Goal: Task Accomplishment & Management: Manage account settings

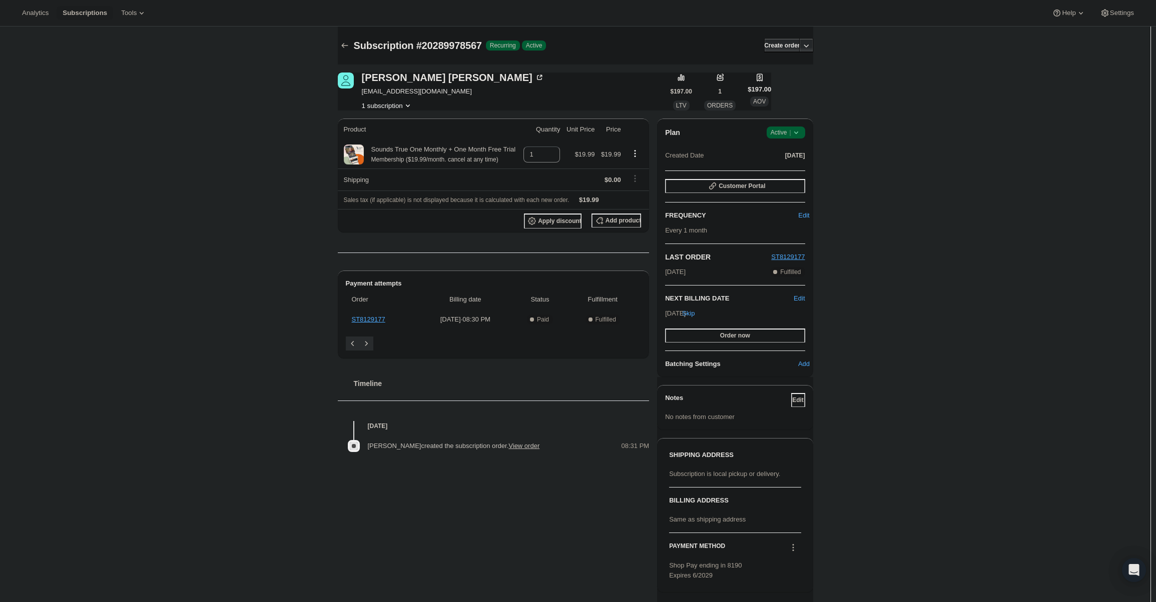
click at [791, 131] on span "Active |" at bounding box center [786, 133] width 31 height 10
click at [786, 171] on span "Cancel subscription" at bounding box center [789, 170] width 57 height 8
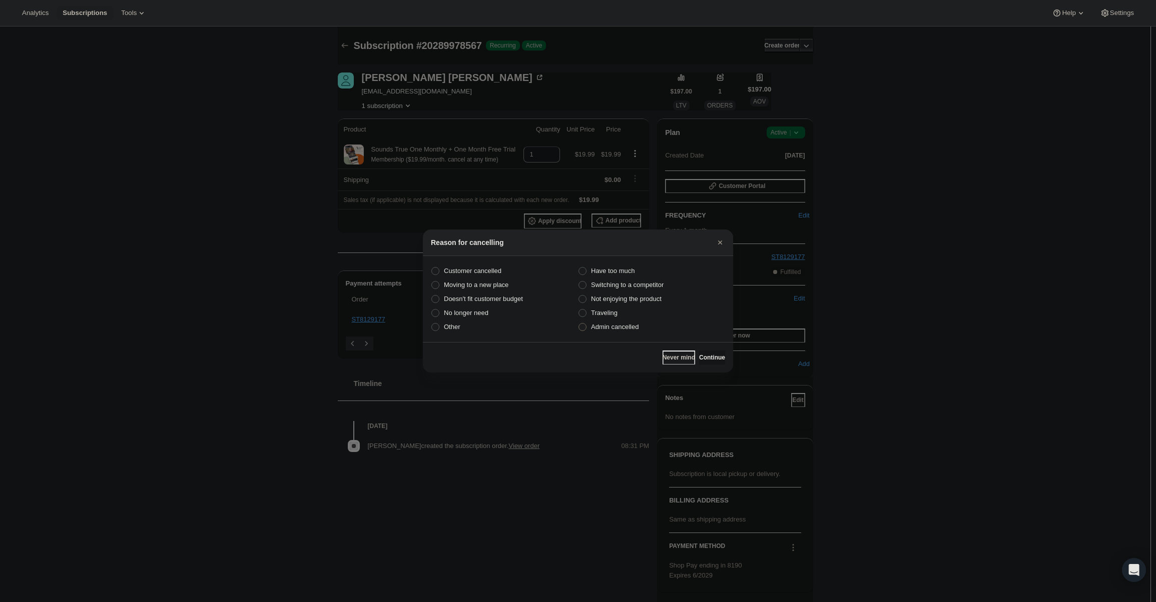
click at [622, 328] on span "Admin cancelled" at bounding box center [615, 327] width 48 height 8
click at [579, 324] on input "Admin cancelled" at bounding box center [578, 323] width 1 height 1
radio input "true"
click at [707, 355] on span "Continue" at bounding box center [712, 358] width 26 height 8
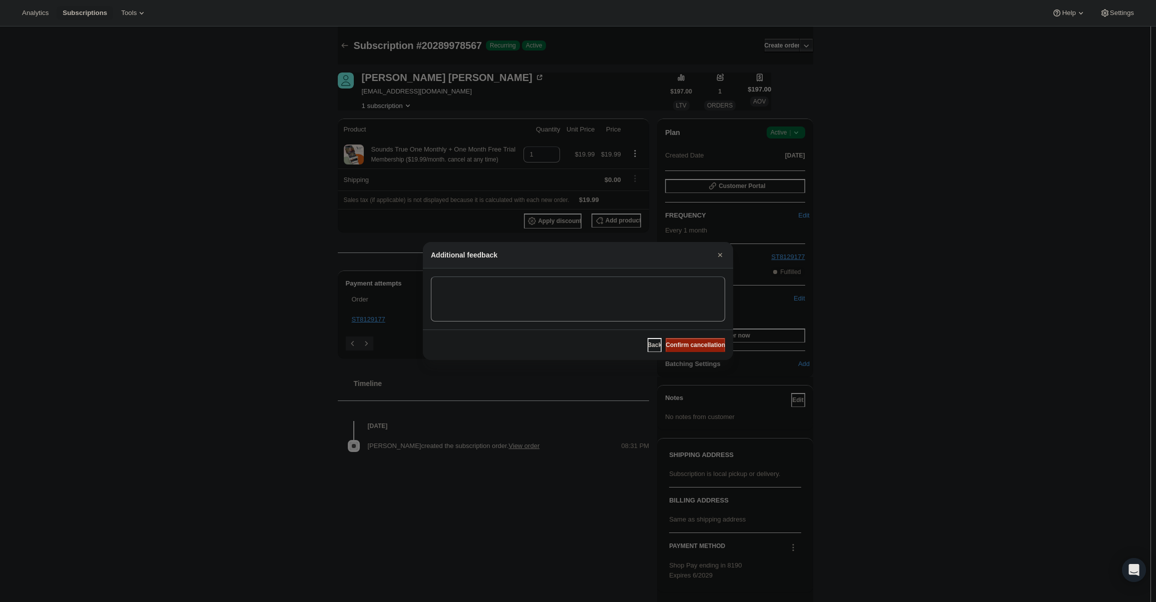
click at [698, 339] on button "Confirm cancellation" at bounding box center [696, 345] width 60 height 14
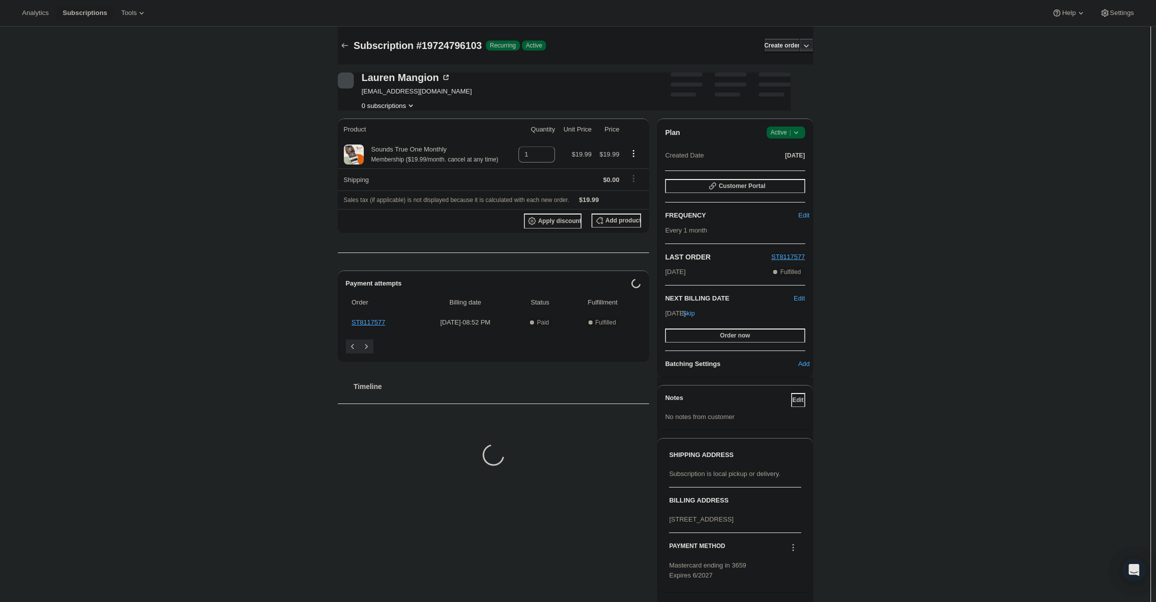
click at [791, 129] on span "|" at bounding box center [790, 133] width 2 height 8
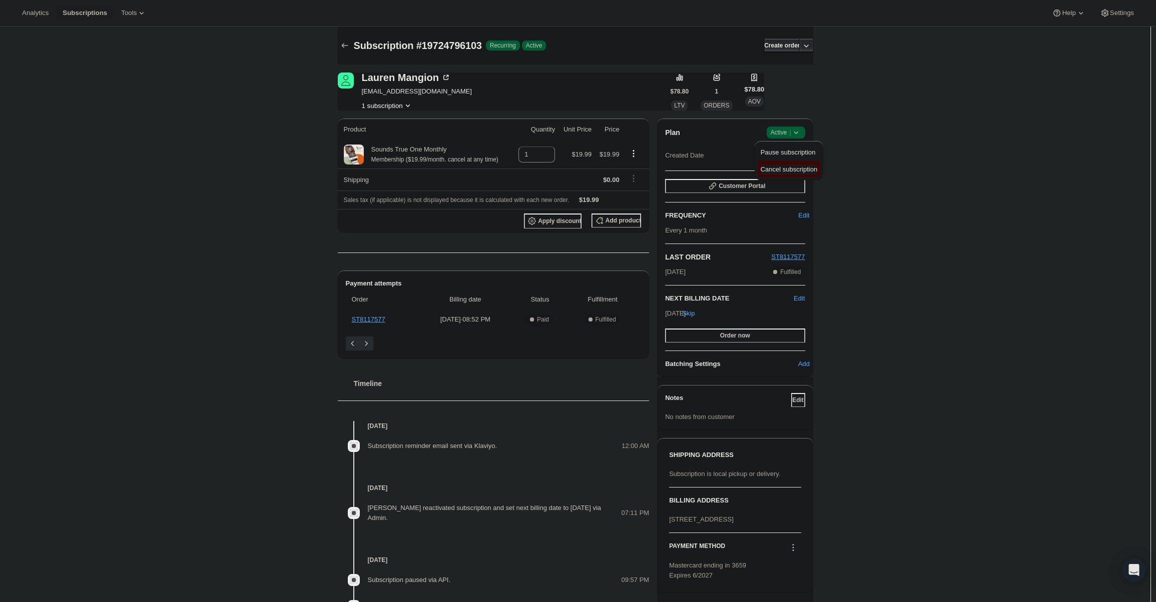
click at [788, 169] on span "Cancel subscription" at bounding box center [789, 170] width 57 height 8
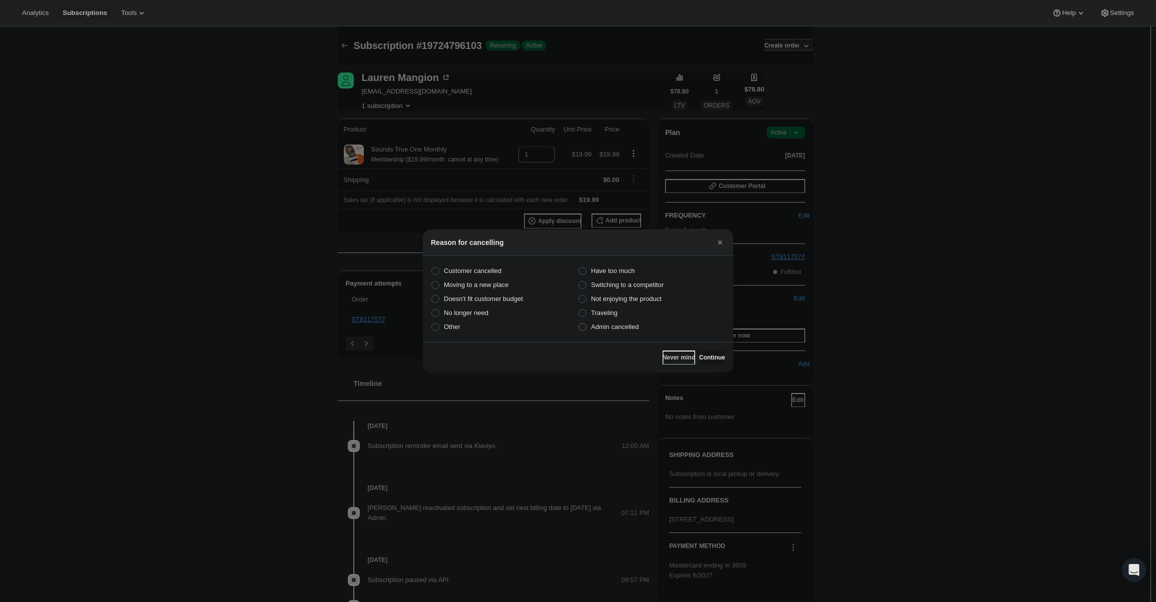
click at [637, 327] on span "Admin cancelled" at bounding box center [615, 327] width 48 height 8
click at [579, 324] on input "Admin cancelled" at bounding box center [578, 323] width 1 height 1
radio input "true"
click at [699, 357] on span "Continue" at bounding box center [712, 358] width 26 height 8
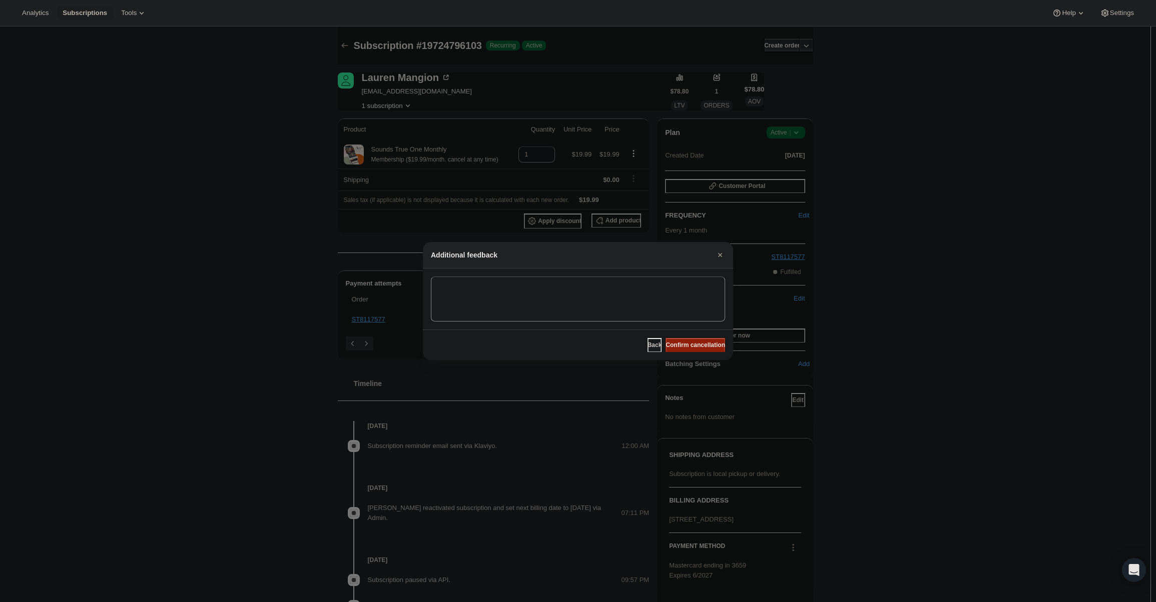
click at [700, 346] on span "Confirm cancellation" at bounding box center [696, 345] width 60 height 8
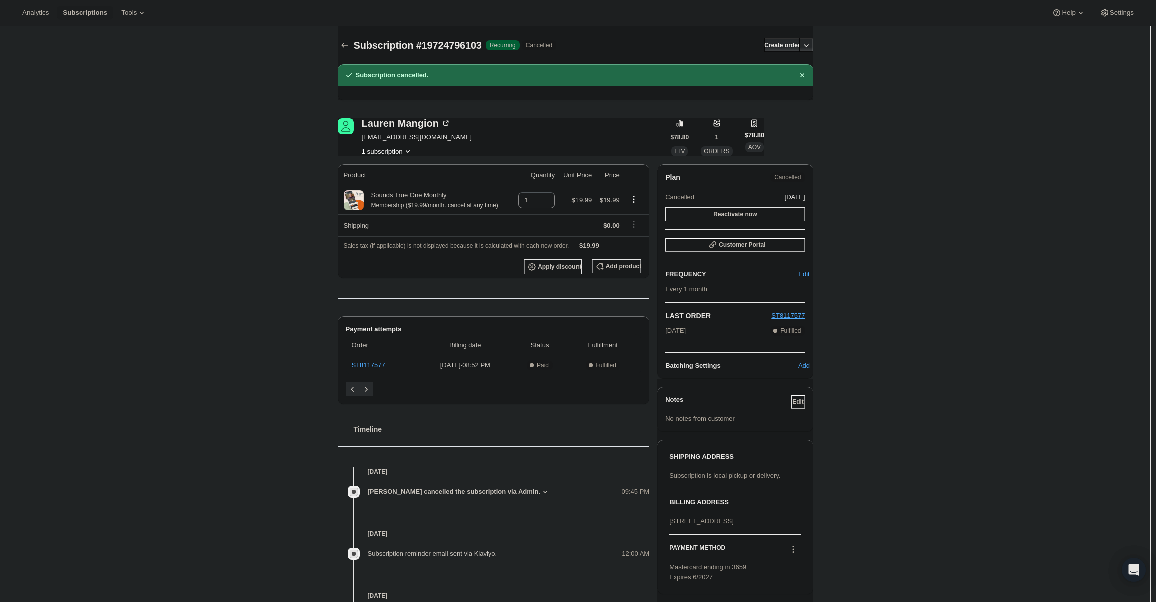
click at [916, 334] on div "Subscription #19724796103. This page is ready Subscription #19724796103 Success…" at bounding box center [575, 388] width 1150 height 723
